Goal: Find specific page/section: Find specific page/section

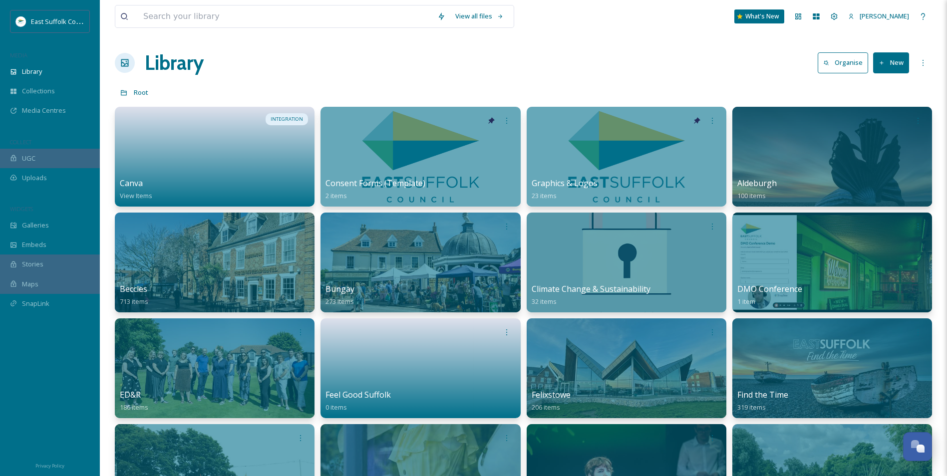
scroll to position [4559, 0]
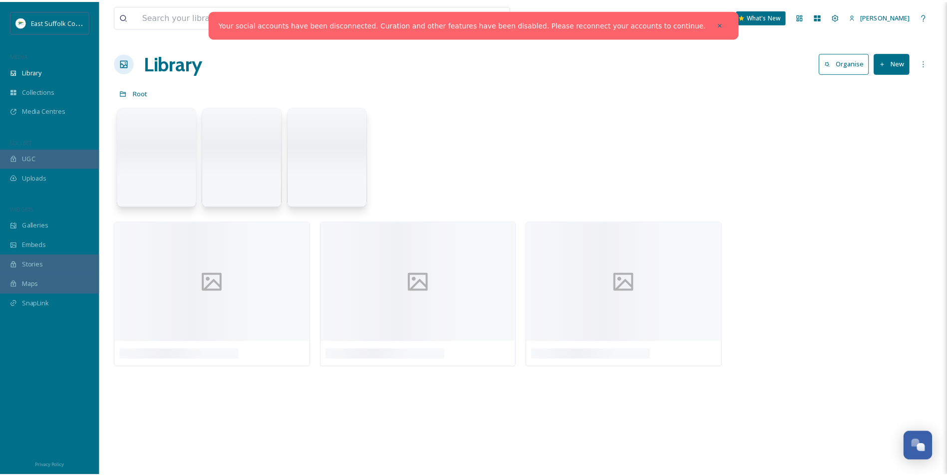
scroll to position [4617, 0]
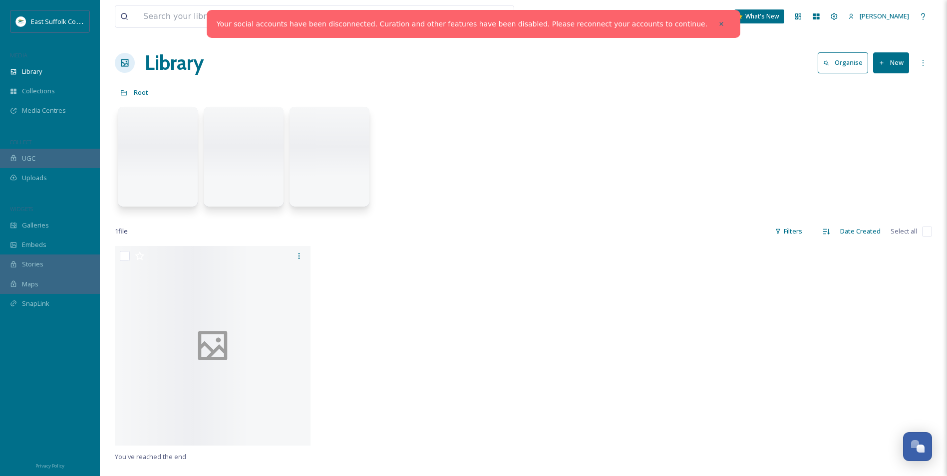
drag, startPoint x: 698, startPoint y: 25, endPoint x: 791, endPoint y: 23, distance: 92.9
click at [712, 25] on div at bounding box center [721, 24] width 18 height 18
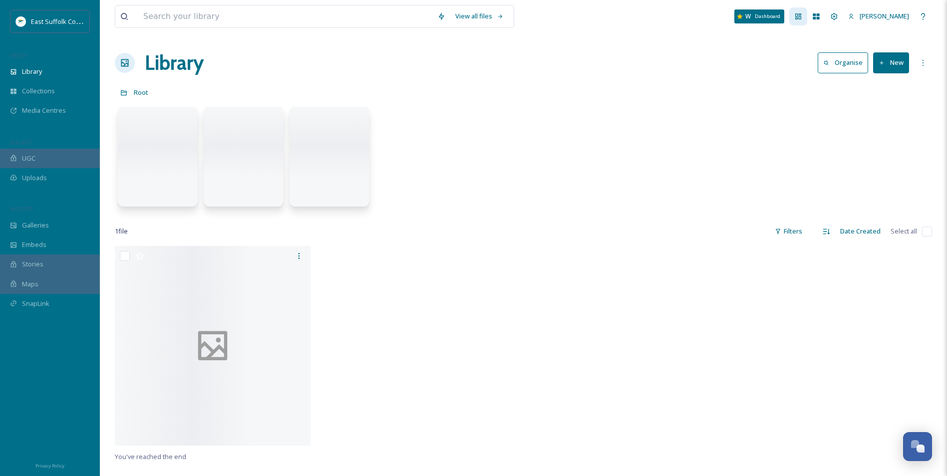
click at [807, 22] on div "Dashboard" at bounding box center [798, 16] width 18 height 18
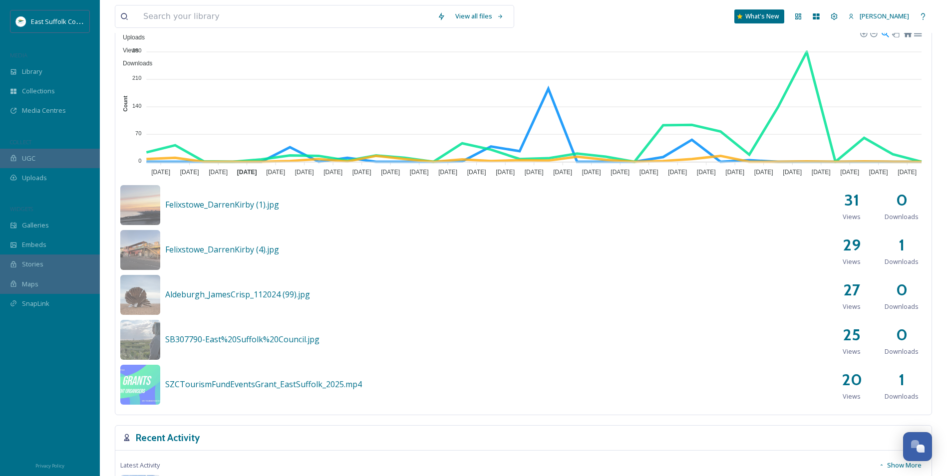
scroll to position [299, 0]
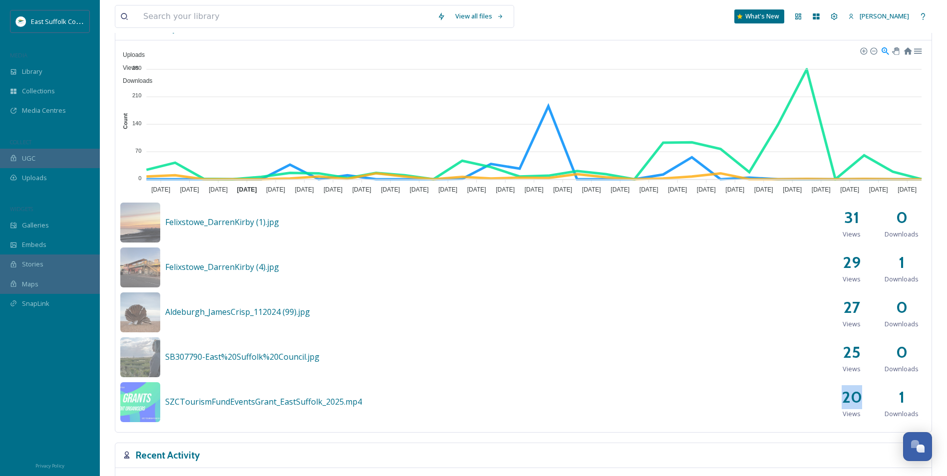
drag, startPoint x: 862, startPoint y: 400, endPoint x: 820, endPoint y: 401, distance: 42.0
click at [820, 401] on div "SZCTourismFundEventsGrant_EastSuffolk_2025.mp4 20 Views 1 Downloads" at bounding box center [523, 402] width 806 height 40
click at [177, 368] on div "SB307790-East%20Suffolk%20Council.jpg 25 Views 0 Downloads" at bounding box center [523, 357] width 806 height 40
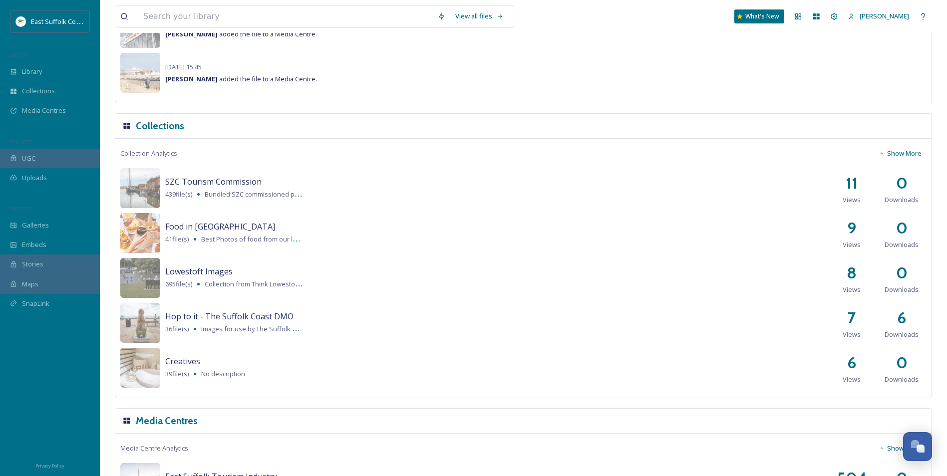
scroll to position [0, 0]
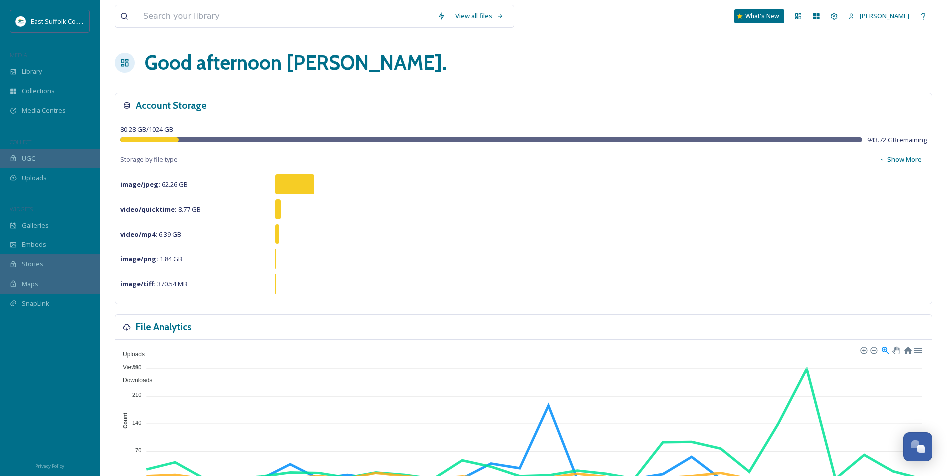
drag, startPoint x: 231, startPoint y: 355, endPoint x: 210, endPoint y: 228, distance: 129.6
